Goal: Information Seeking & Learning: Find specific fact

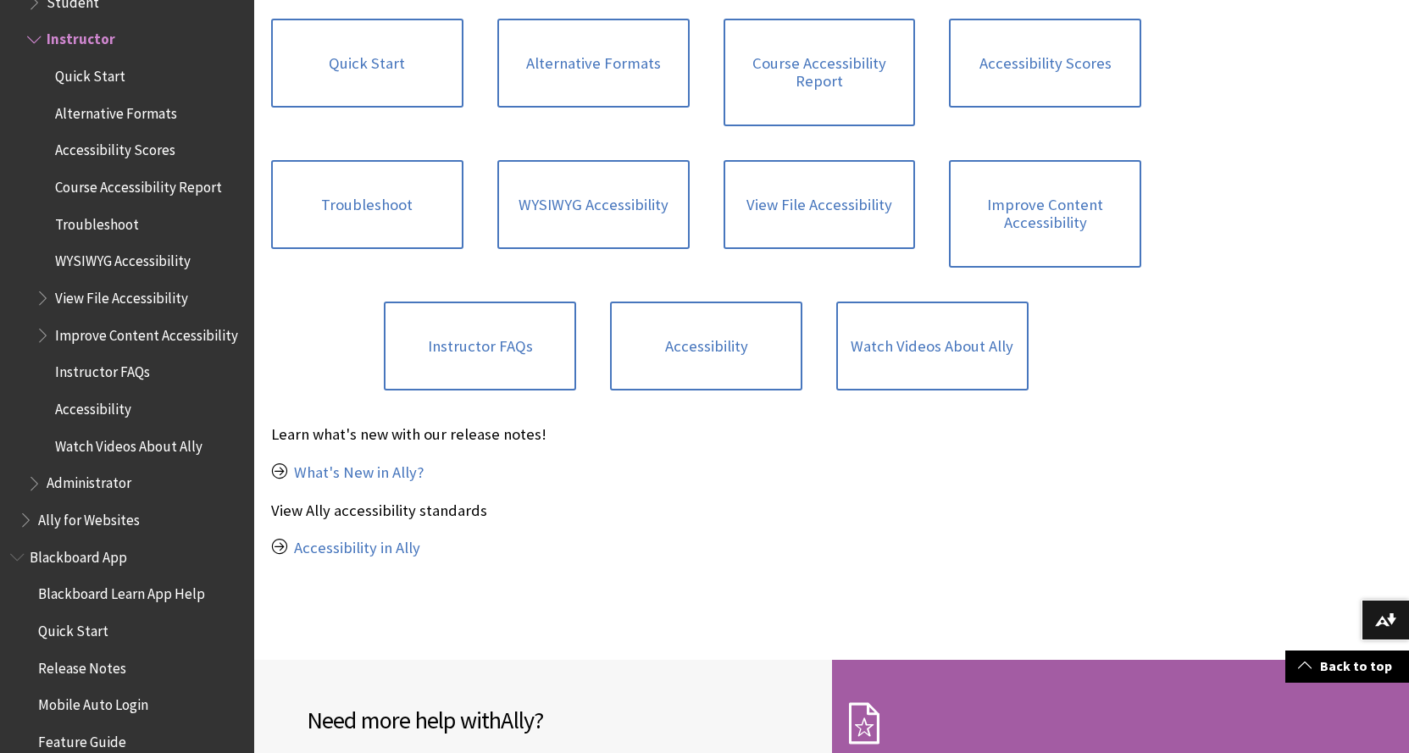
scroll to position [519, 0]
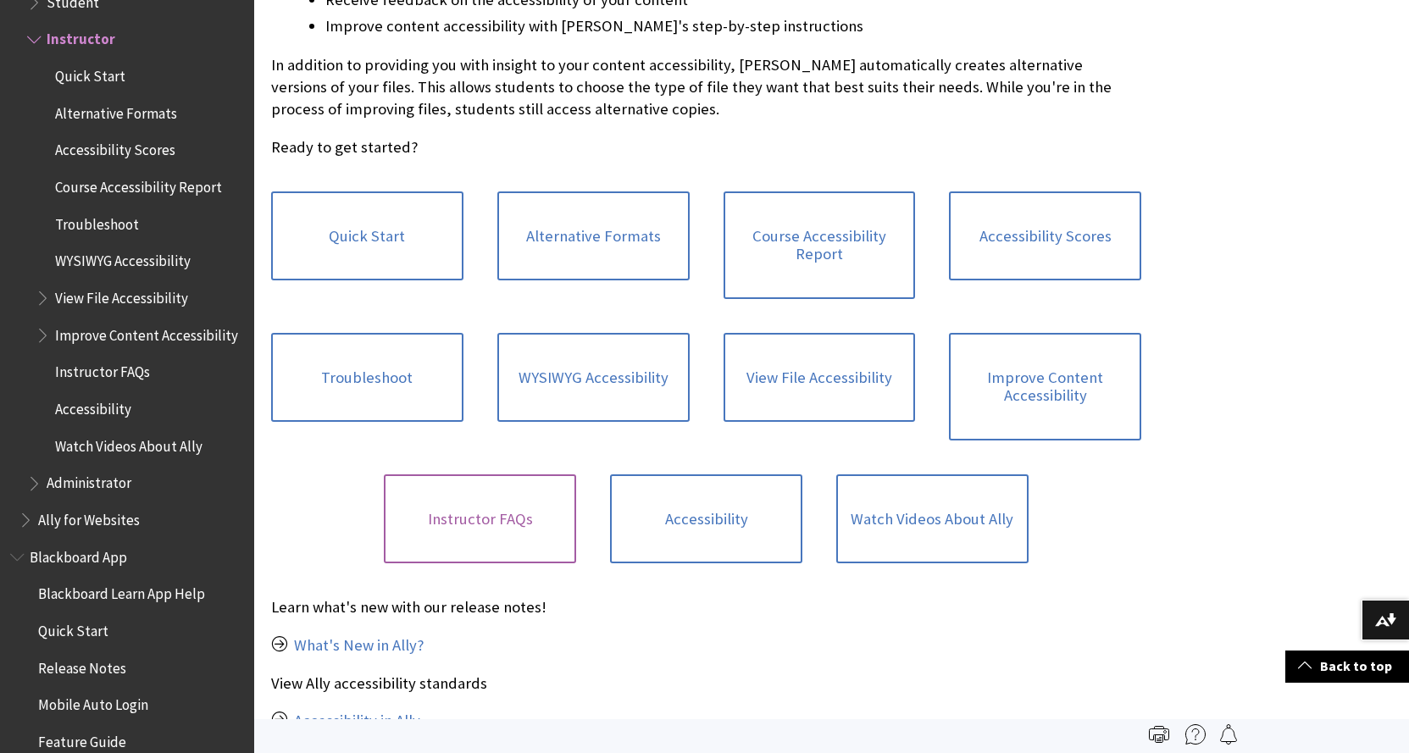
click at [476, 513] on link "Instructor FAQs" at bounding box center [480, 520] width 192 height 90
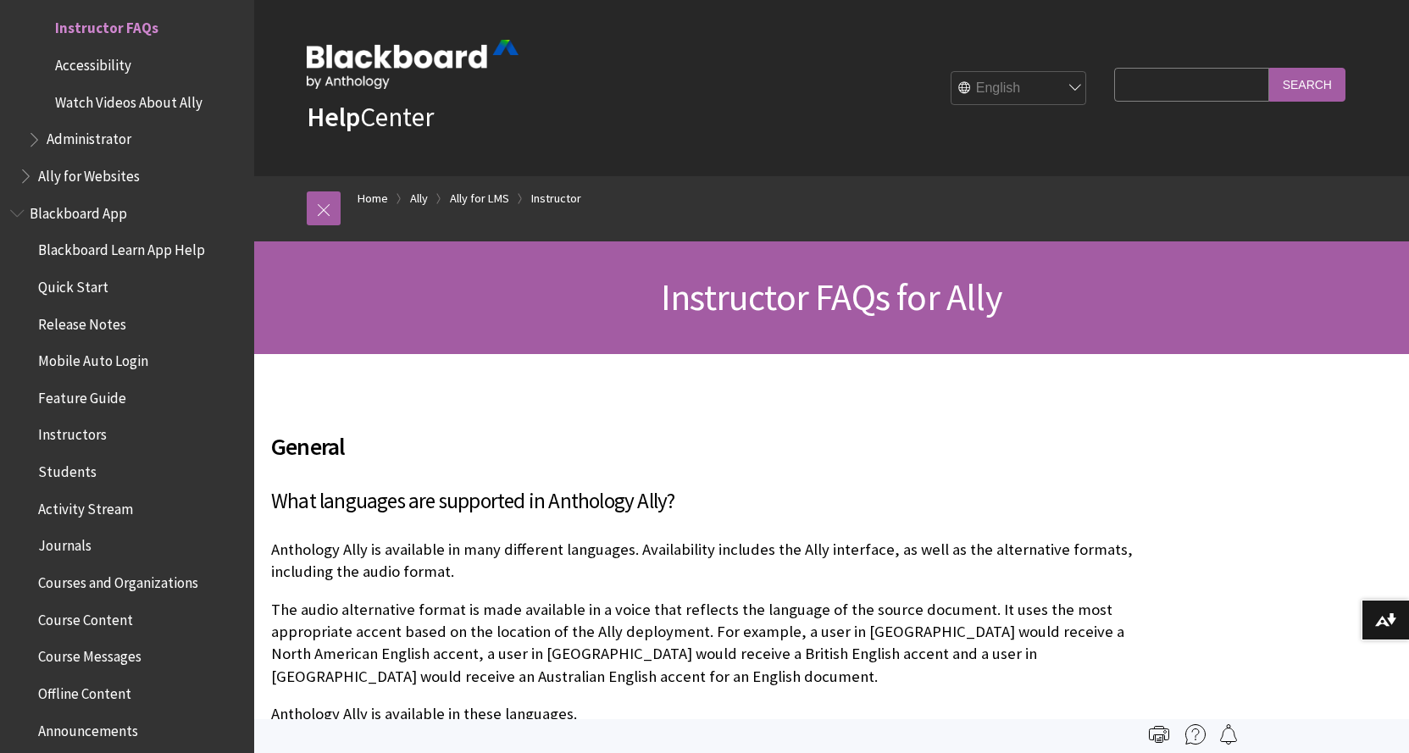
click at [1189, 87] on input "Search Query" at bounding box center [1191, 84] width 154 height 33
type input "image"
click at [1269, 68] on input "Search" at bounding box center [1307, 84] width 76 height 33
